Goal: Use online tool/utility: Utilize a website feature to perform a specific function

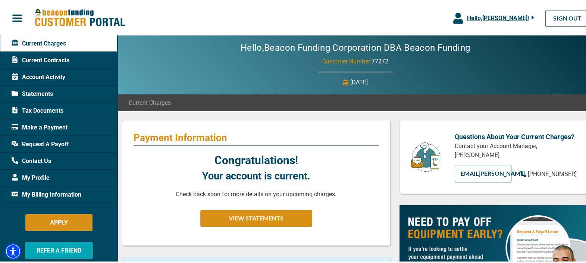
click at [500, 15] on span "Hello, [PERSON_NAME] !" at bounding box center [498, 16] width 62 height 7
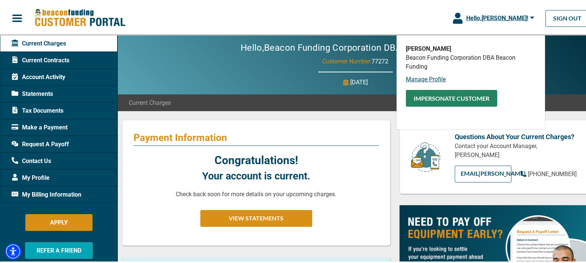
click at [432, 101] on button "Impersonate Customer" at bounding box center [451, 96] width 91 height 17
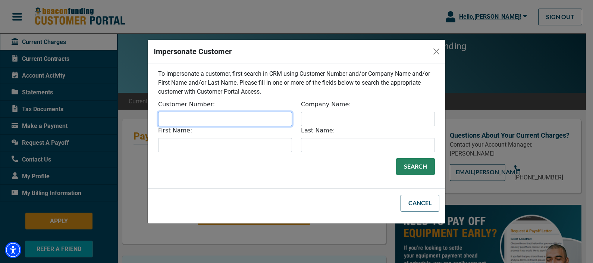
click at [193, 119] on input "Customer Number:" at bounding box center [225, 119] width 134 height 14
paste input "32275"
type input "32275"
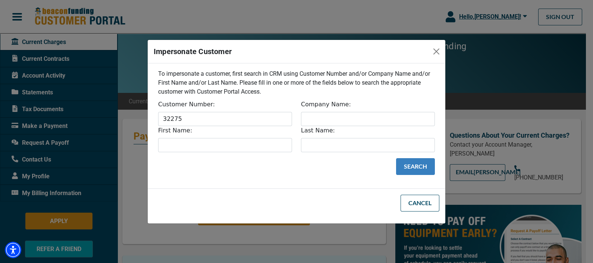
click at [405, 162] on button "Search" at bounding box center [415, 166] width 39 height 17
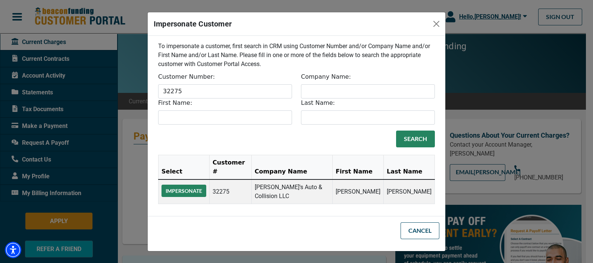
click at [178, 185] on button "Impersonate" at bounding box center [184, 191] width 45 height 12
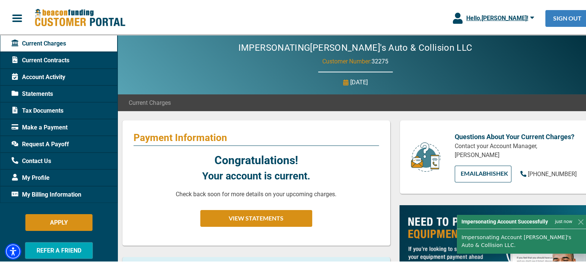
click at [546, 22] on link "SIGN OUT" at bounding box center [567, 17] width 44 height 17
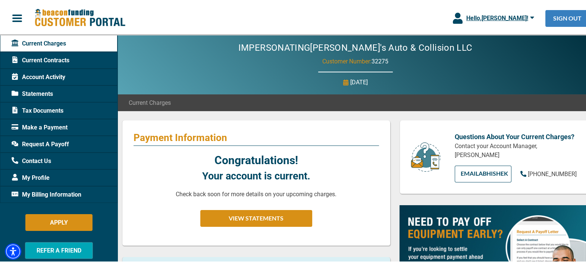
click at [569, 22] on link "SIGN OUT" at bounding box center [567, 17] width 44 height 17
